Goal: Check status: Check status

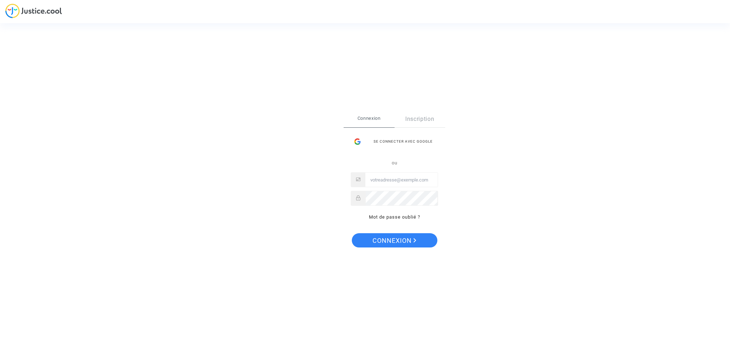
click at [403, 179] on input "Email" at bounding box center [402, 180] width 72 height 14
type input "[PERSON_NAME][EMAIL_ADDRESS][DOMAIN_NAME]"
click at [352, 233] on button "Connexion" at bounding box center [395, 240] width 86 height 14
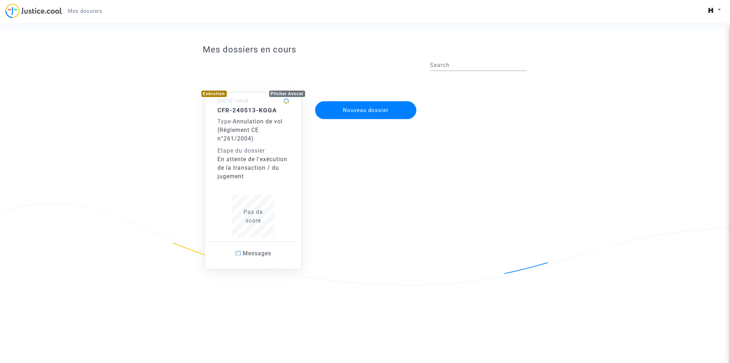
click at [238, 150] on div "Etape du dossier" at bounding box center [254, 151] width 72 height 9
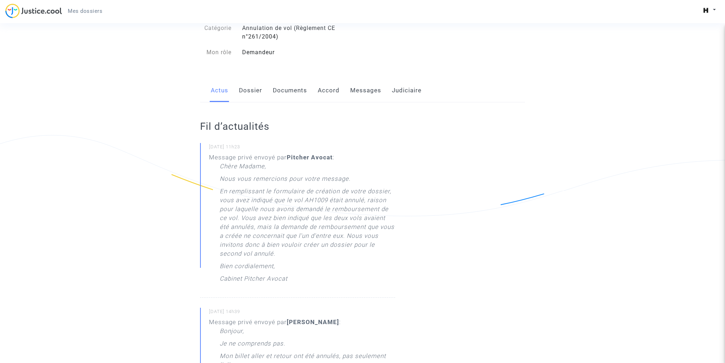
scroll to position [71, 0]
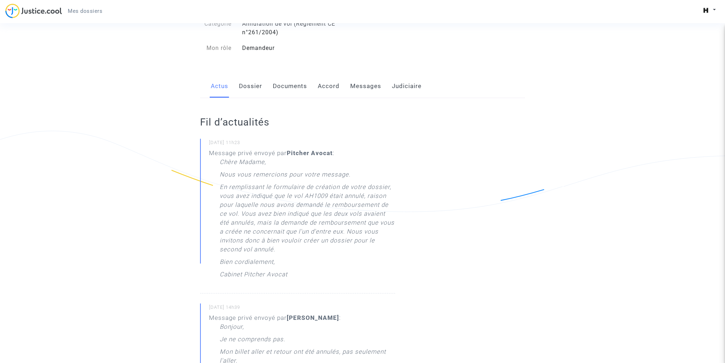
click at [248, 90] on link "Dossier" at bounding box center [250, 87] width 23 height 24
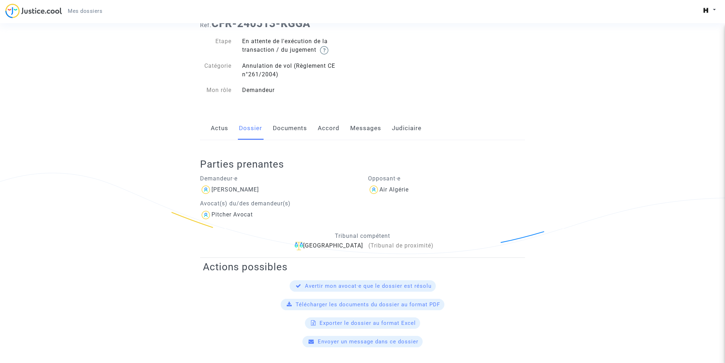
scroll to position [29, 0]
click at [295, 127] on link "Documents" at bounding box center [290, 129] width 34 height 24
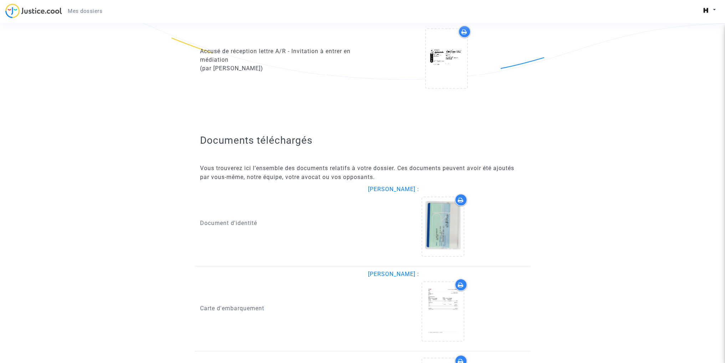
scroll to position [585, 0]
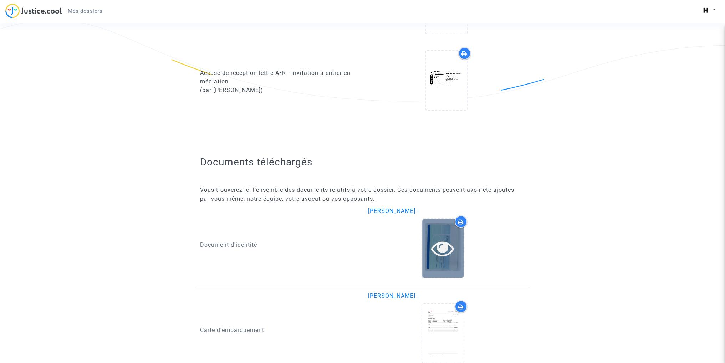
click at [438, 244] on icon at bounding box center [442, 248] width 23 height 23
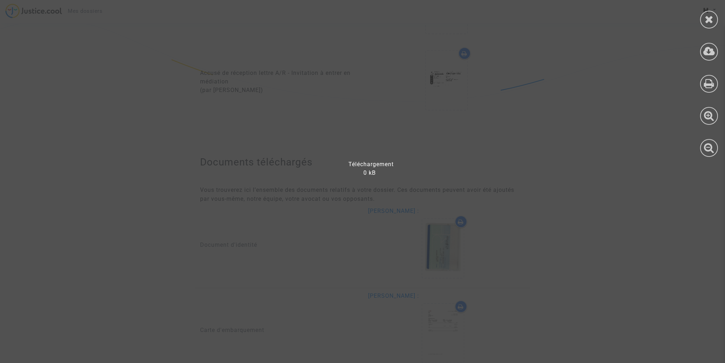
click at [641, 85] on div at bounding box center [367, 185] width 734 height 356
click at [515, 190] on div at bounding box center [367, 185] width 734 height 356
click at [708, 17] on icon at bounding box center [709, 19] width 9 height 11
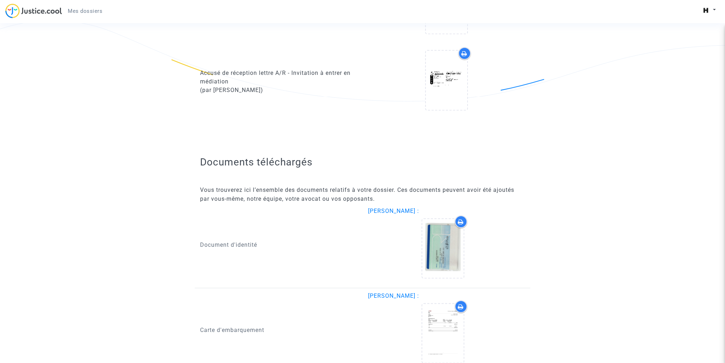
click at [463, 220] on icon at bounding box center [461, 222] width 6 height 6
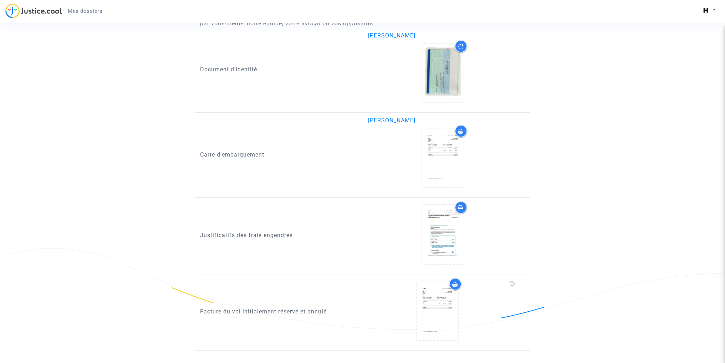
scroll to position [764, 0]
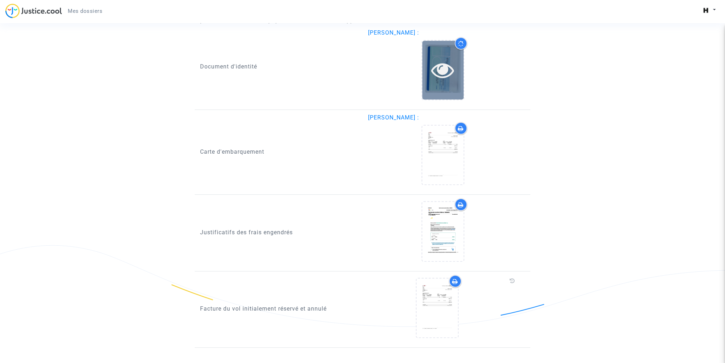
click at [449, 71] on icon at bounding box center [442, 69] width 23 height 23
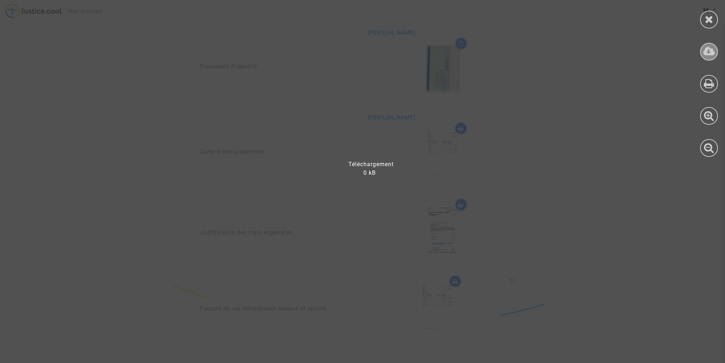
click at [712, 52] on icon at bounding box center [709, 51] width 12 height 11
click at [294, 96] on div at bounding box center [367, 185] width 734 height 356
click at [702, 19] on div at bounding box center [709, 20] width 18 height 18
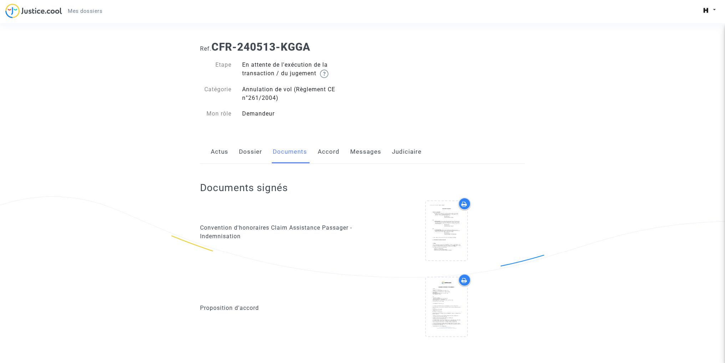
scroll to position [0, 0]
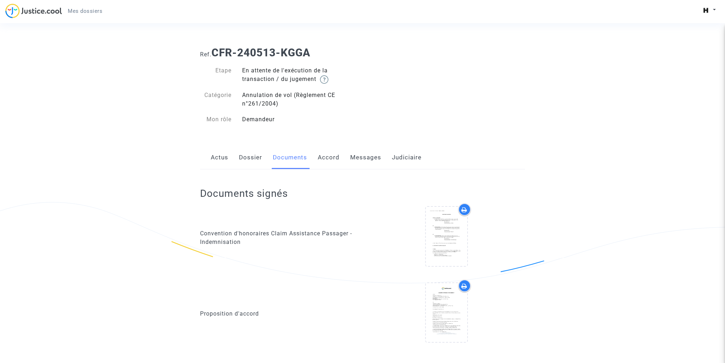
click at [357, 160] on link "Messages" at bounding box center [365, 158] width 31 height 24
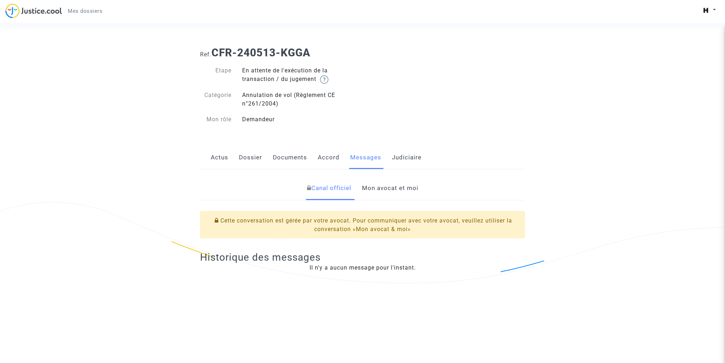
click at [371, 182] on link "Mon avocat et moi" at bounding box center [390, 189] width 56 height 24
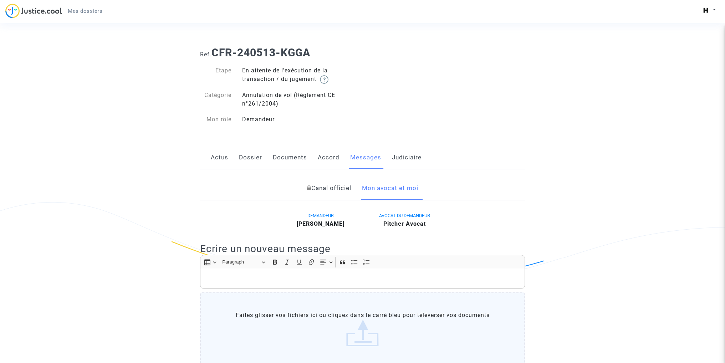
click at [411, 153] on link "Judiciaire" at bounding box center [407, 158] width 30 height 24
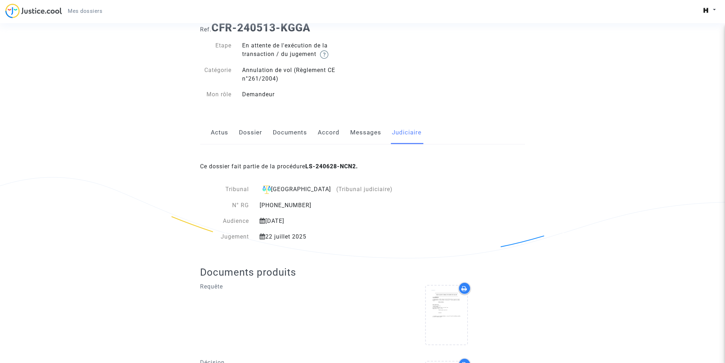
scroll to position [178, 0]
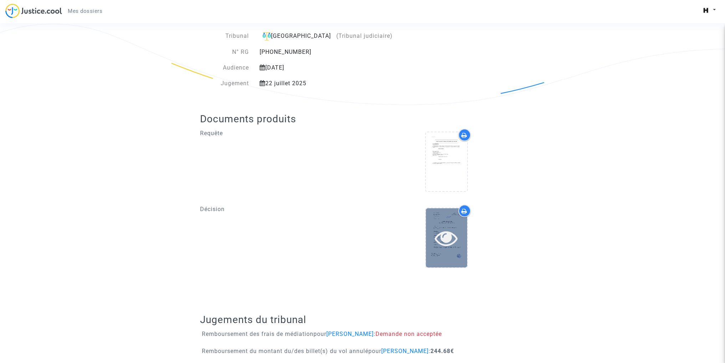
click at [447, 233] on icon at bounding box center [446, 237] width 23 height 23
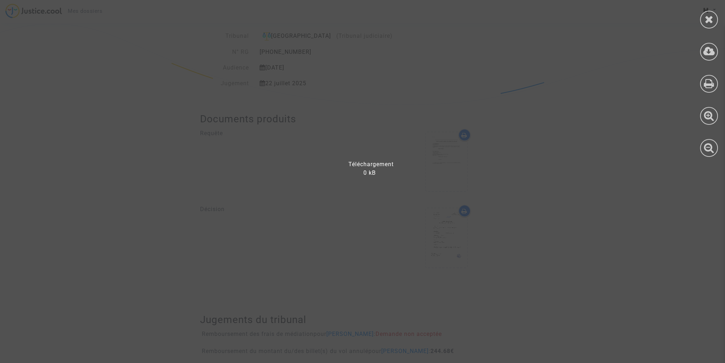
click at [488, 231] on div at bounding box center [367, 185] width 734 height 356
click at [705, 16] on icon at bounding box center [709, 19] width 9 height 11
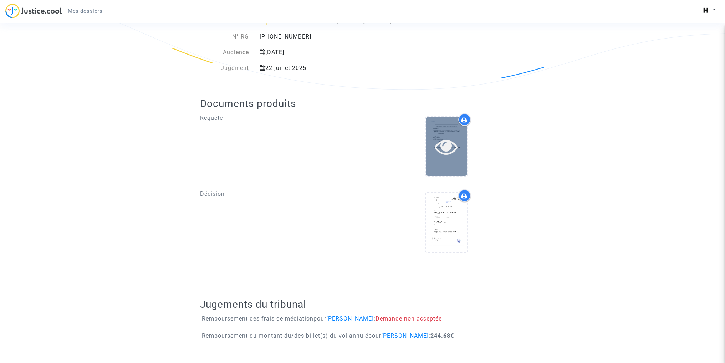
click at [442, 144] on icon at bounding box center [446, 146] width 23 height 23
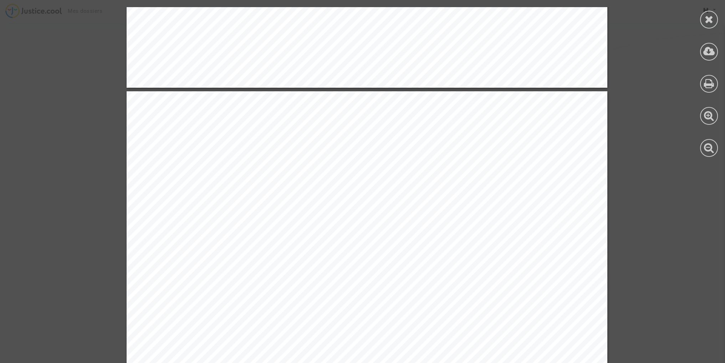
scroll to position [1427, 0]
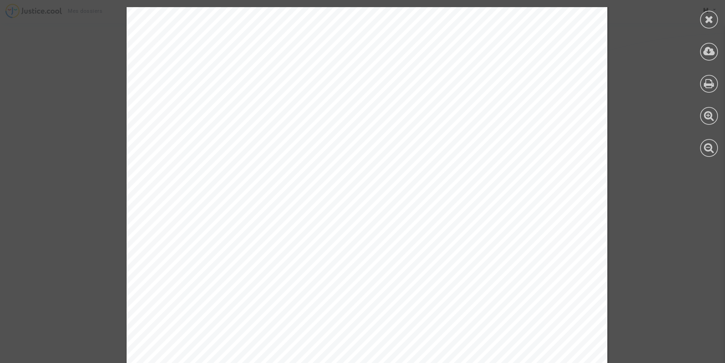
click at [711, 15] on icon at bounding box center [709, 19] width 9 height 11
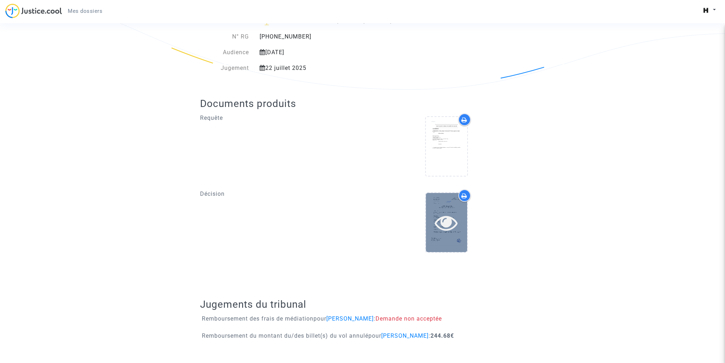
click at [455, 215] on icon at bounding box center [446, 222] width 23 height 23
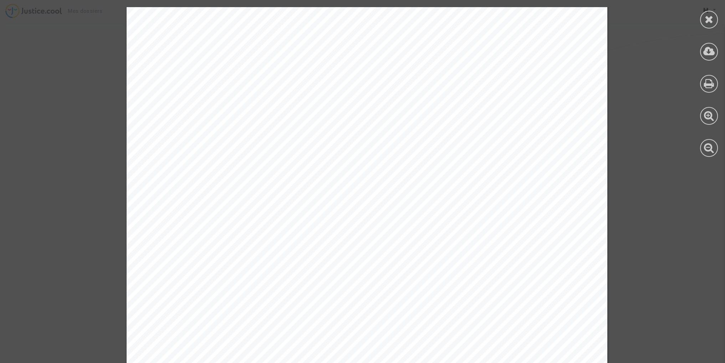
scroll to position [1614, 0]
click at [705, 20] on icon at bounding box center [709, 19] width 9 height 11
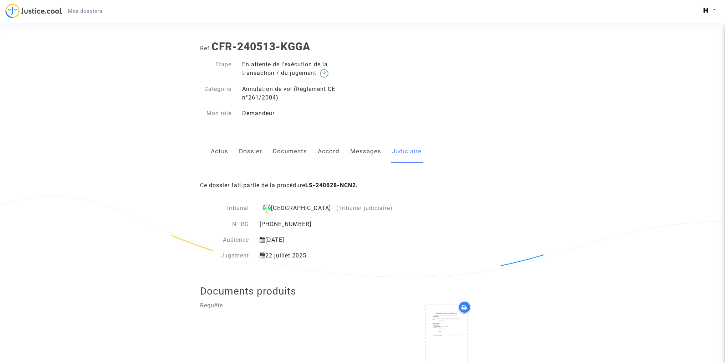
scroll to position [0, 0]
